Goal: Task Accomplishment & Management: Use online tool/utility

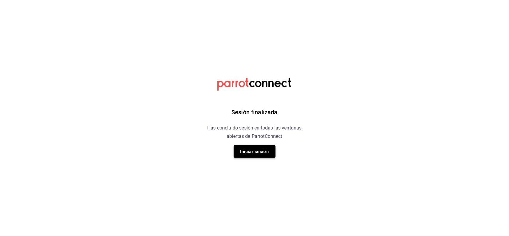
click at [267, 154] on button "Iniciar sesión" at bounding box center [255, 151] width 42 height 13
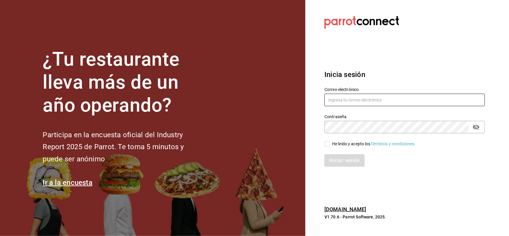
type input "[PERSON_NAME][EMAIL_ADDRESS][DOMAIN_NAME]"
click at [327, 143] on input "He leído y acepto los Términos y condiciones." at bounding box center [327, 143] width 5 height 5
checkbox input "true"
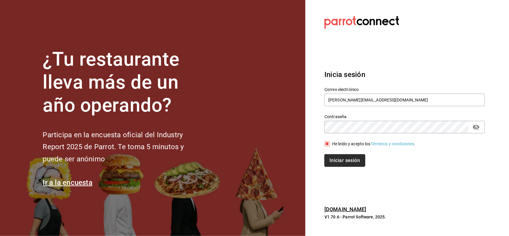
click at [330, 157] on button "Iniciar sesión" at bounding box center [345, 160] width 41 height 13
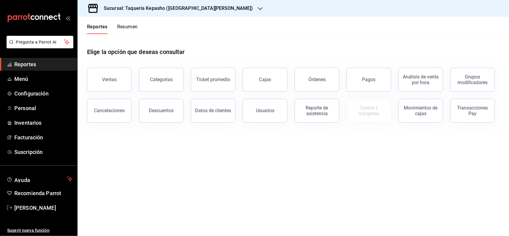
click at [132, 27] on button "Resumen" at bounding box center [127, 29] width 21 height 10
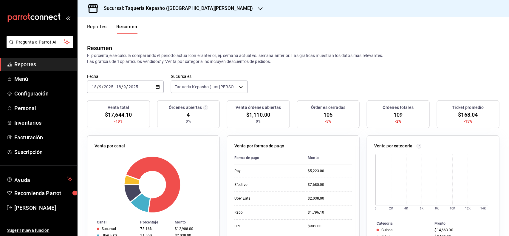
click at [155, 10] on h3 "Sucursal: Taquería Kepasho (Las Torres)" at bounding box center [176, 8] width 154 height 7
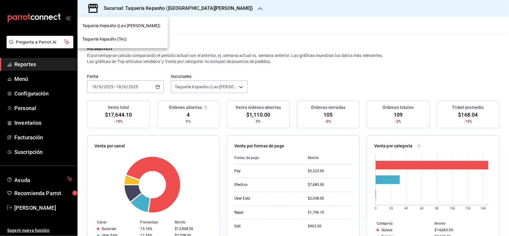
click at [132, 39] on div "Taquería Kepasho (Tec)" at bounding box center [122, 39] width 81 height 6
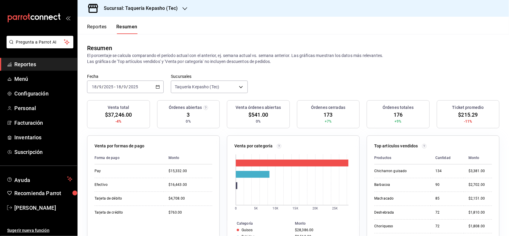
click at [104, 27] on button "Reportes" at bounding box center [97, 29] width 20 height 10
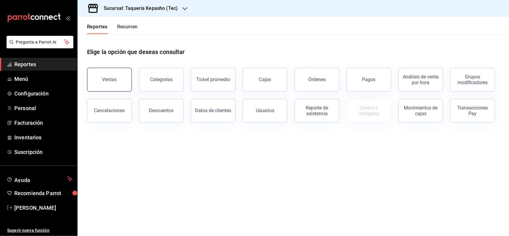
click at [115, 79] on div "Ventas" at bounding box center [109, 80] width 15 height 6
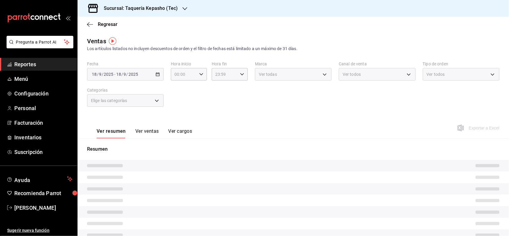
click at [151, 131] on button "Ver ventas" at bounding box center [147, 133] width 24 height 10
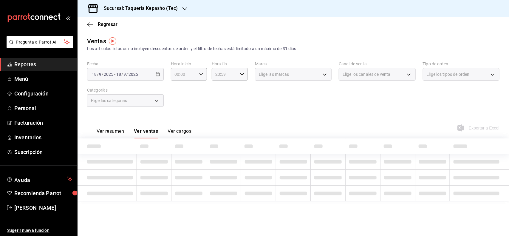
click at [160, 98] on div "Elige las categorías" at bounding box center [125, 100] width 77 height 13
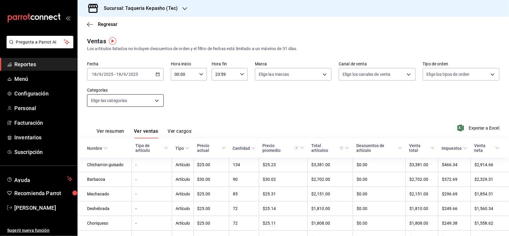
click at [149, 99] on body "Pregunta a Parrot AI Reportes Menú Configuración Personal Facturación Inventari…" at bounding box center [254, 118] width 509 height 236
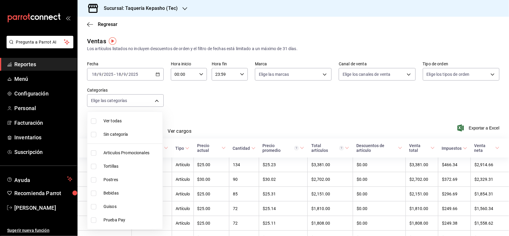
click at [125, 182] on span "Postres" at bounding box center [132, 180] width 57 height 6
type input "80394fb5-4f8c-4364-8ccf-133ca3d1566e"
checkbox input "true"
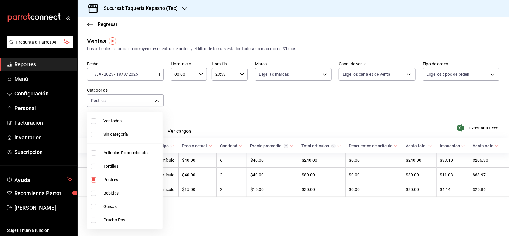
click at [264, 118] on div at bounding box center [254, 118] width 509 height 236
